Goal: Find specific page/section: Find specific page/section

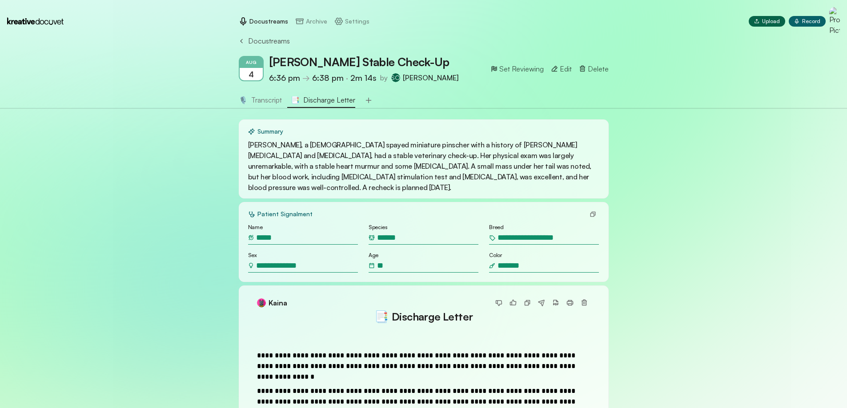
click at [248, 43] on span "Docustreams" at bounding box center [269, 41] width 42 height 11
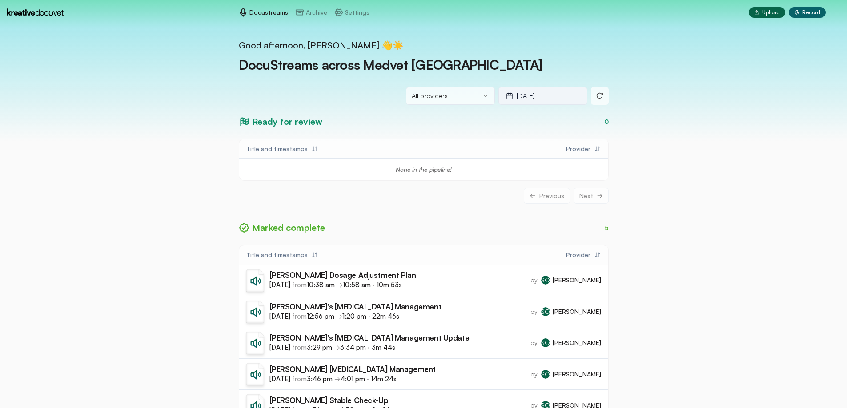
click at [526, 96] on p "[DATE]" at bounding box center [525, 96] width 18 height 9
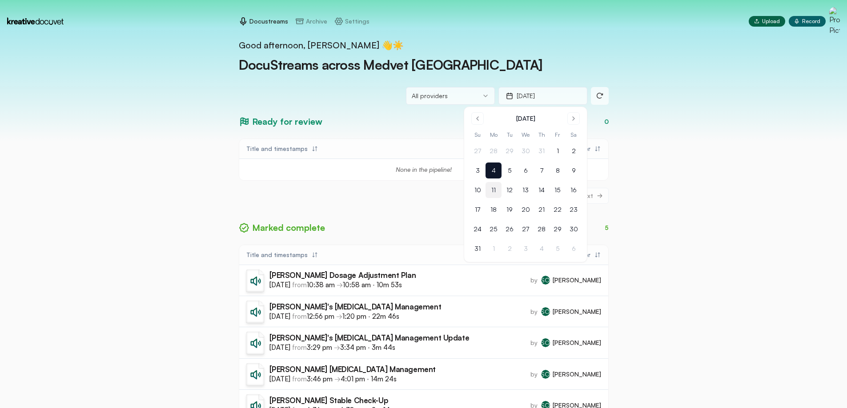
click at [493, 194] on button "11" at bounding box center [493, 190] width 16 height 16
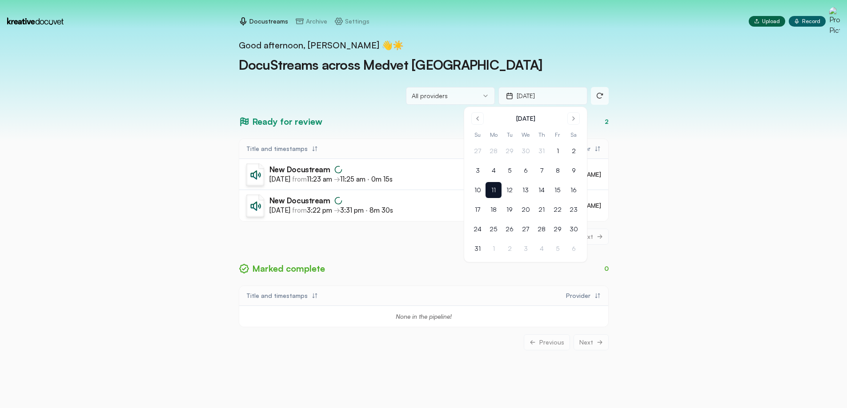
click at [658, 140] on div "Good afternoon, [PERSON_NAME] 👋☀️ DocuStreams across Medvet Indianapolis All pr…" at bounding box center [423, 204] width 847 height 408
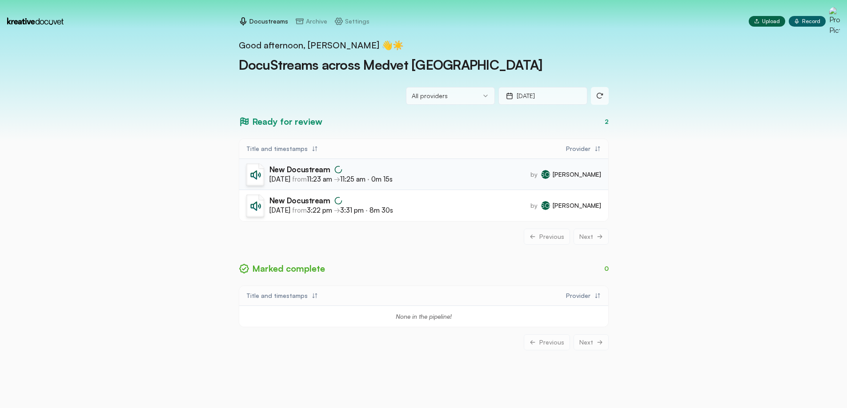
click at [362, 172] on h3 "New Docustream" at bounding box center [330, 170] width 123 height 10
